Goal: Download file/media

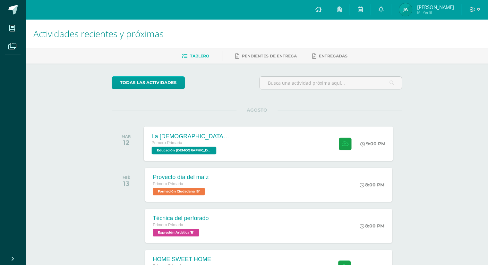
click at [193, 149] on span "Educación [DEMOGRAPHIC_DATA] 'B'" at bounding box center [184, 151] width 65 height 8
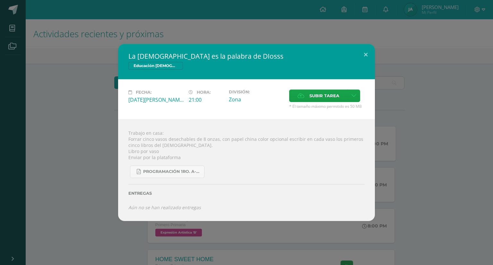
click at [193, 149] on div "Trabajo en casa: Forrar cinco vasos desechables de 8 onzas, con papel china col…" at bounding box center [246, 170] width 257 height 102
click at [366, 52] on button at bounding box center [366, 55] width 18 height 22
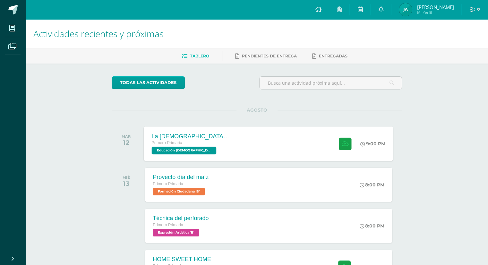
click at [299, 145] on div "La [DEMOGRAPHIC_DATA] es la palabra de DIosss Primero Primaria Educación [DEMOG…" at bounding box center [268, 144] width 249 height 34
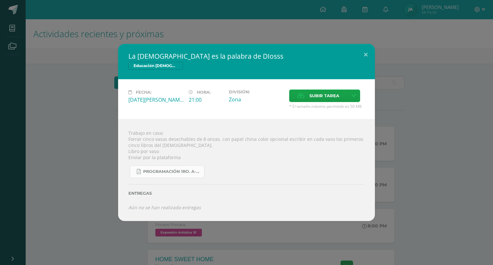
click at [169, 171] on span "Programación 1ro. A-B 4ta. Unidad 2025.pdf" at bounding box center [172, 171] width 58 height 5
click at [366, 53] on button at bounding box center [366, 55] width 18 height 22
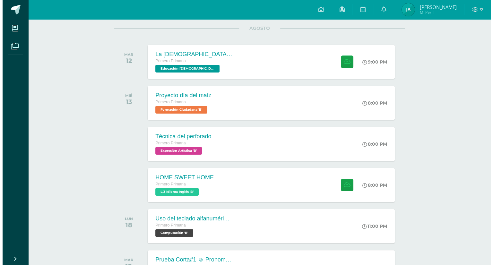
scroll to position [86, 0]
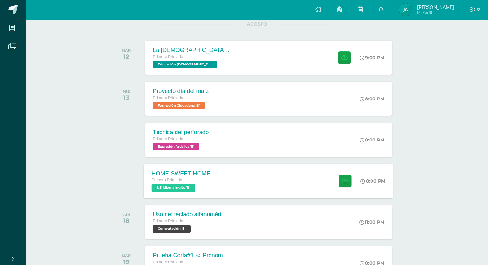
click at [188, 189] on span "L.3 Idioma Inglés 'B'" at bounding box center [174, 188] width 44 height 8
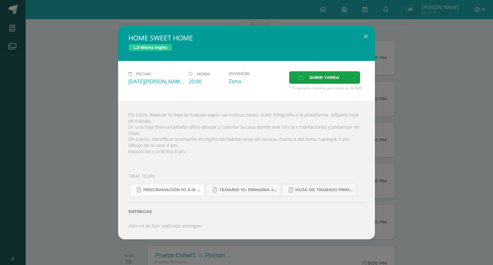
click at [188, 189] on span "Programación 1o A-B Inglés.pdf" at bounding box center [172, 190] width 58 height 5
click at [306, 184] on link "Hoja de trabajo PRIMERO1.pdf" at bounding box center [319, 190] width 74 height 13
click at [263, 188] on span "Temario 1o. primaria 4-2025.pdf" at bounding box center [248, 190] width 58 height 5
